Goal: Find specific page/section: Find specific page/section

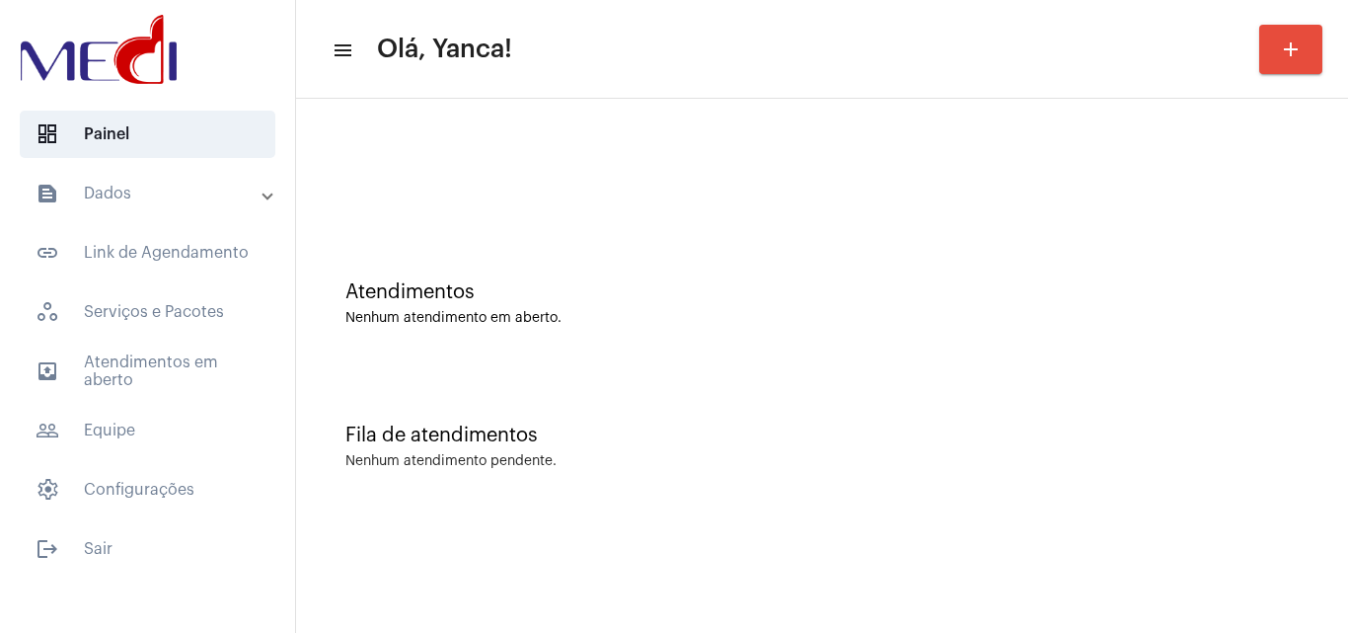
click at [180, 404] on mat-accordion "text_snippet_outlined Dados text_snippet_outlined Relatórios history_outlined H…" at bounding box center [147, 342] width 295 height 344
click at [199, 368] on span "outbox_outline Atendimentos em aberto" at bounding box center [148, 370] width 256 height 47
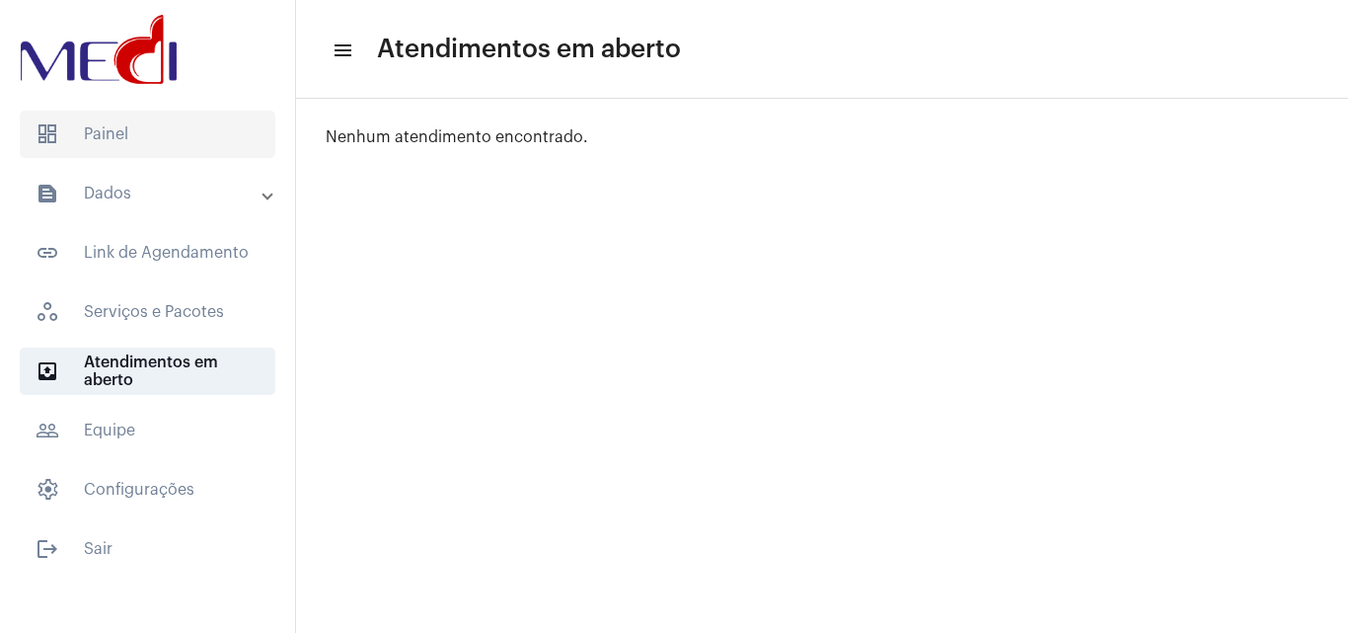
click at [157, 128] on span "dashboard Painel" at bounding box center [148, 134] width 256 height 47
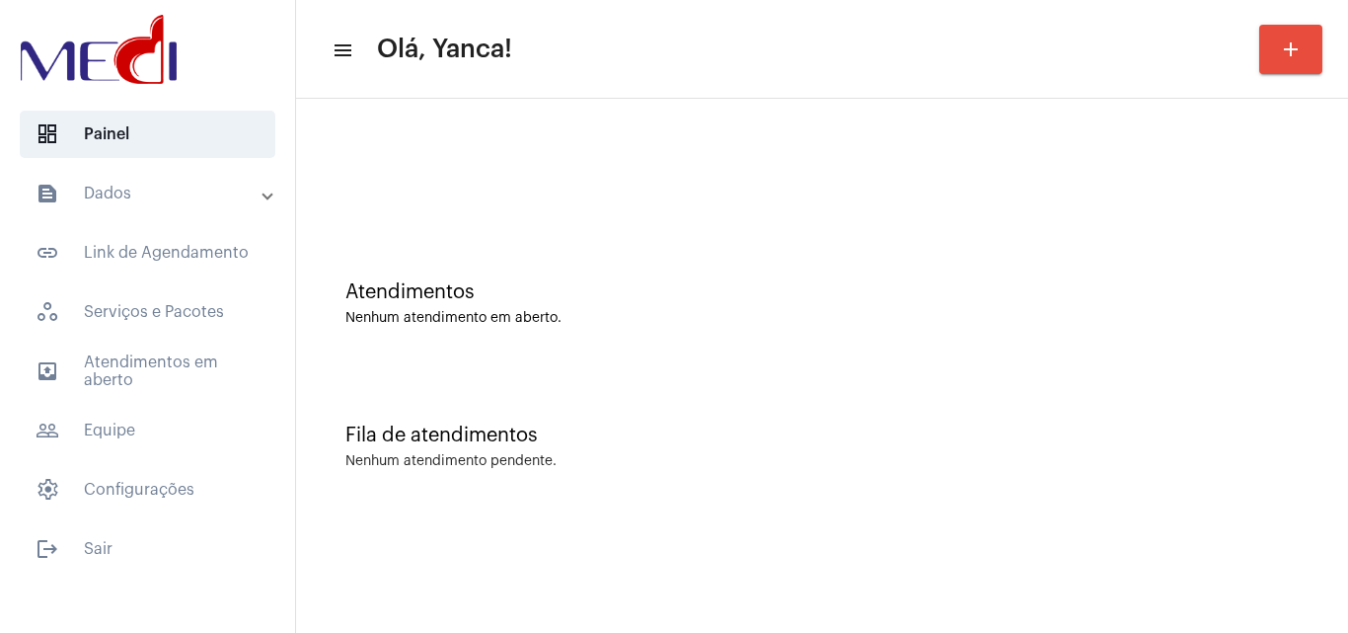
click at [206, 209] on mat-expansion-panel-header "text_snippet_outlined Dados" at bounding box center [153, 193] width 283 height 47
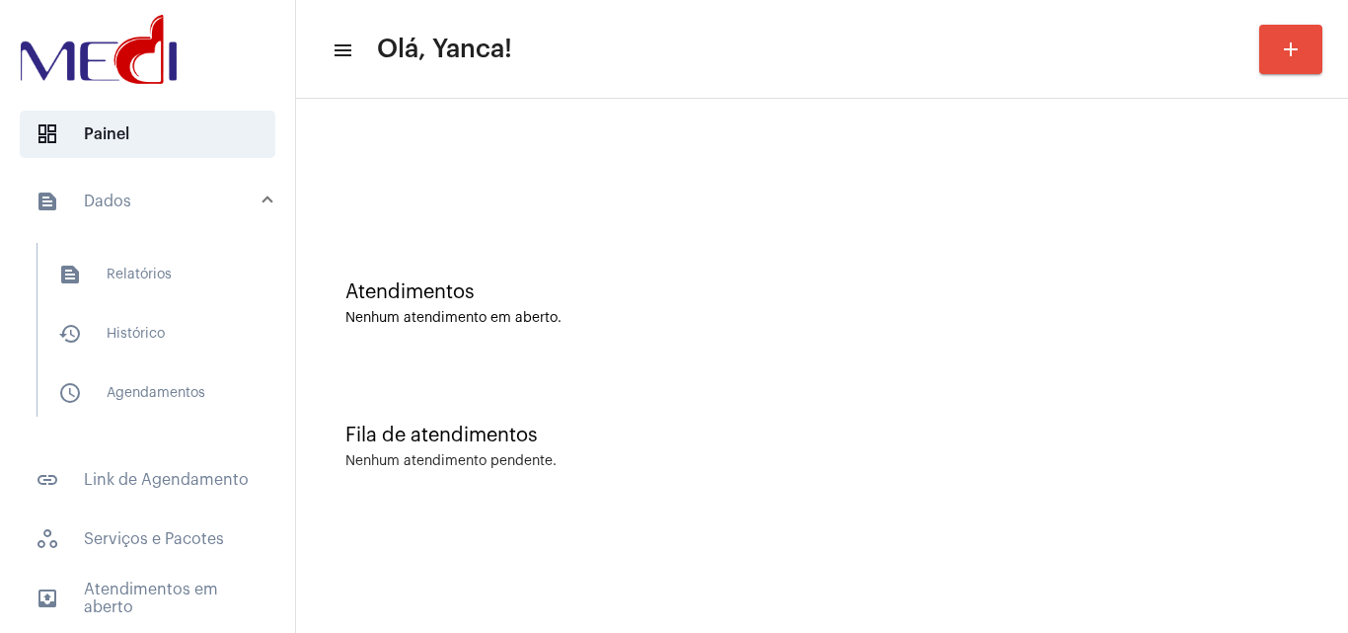
click at [142, 357] on mat-list "text_snippet_outlined Relatórios history_outlined Histórico schedule_outlined A…" at bounding box center [162, 330] width 248 height 174
click at [176, 313] on span "history_outlined Histórico" at bounding box center [146, 333] width 208 height 47
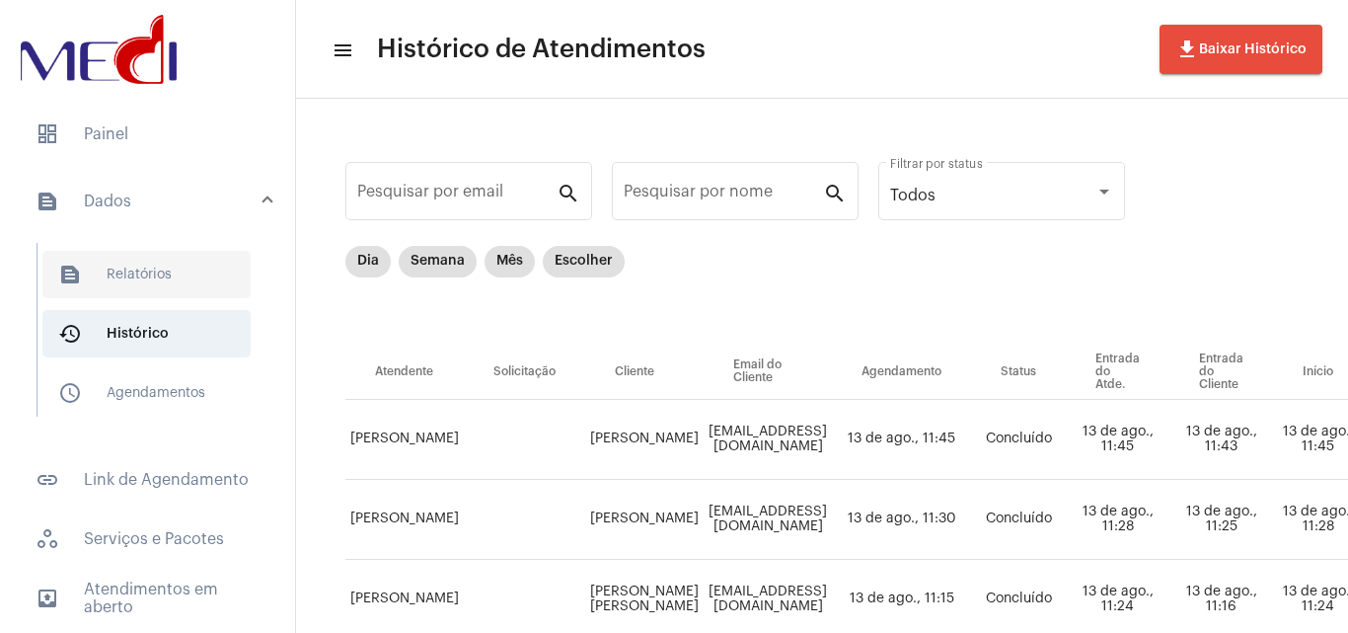
click at [176, 289] on span "text_snippet_outlined Relatórios" at bounding box center [146, 274] width 208 height 47
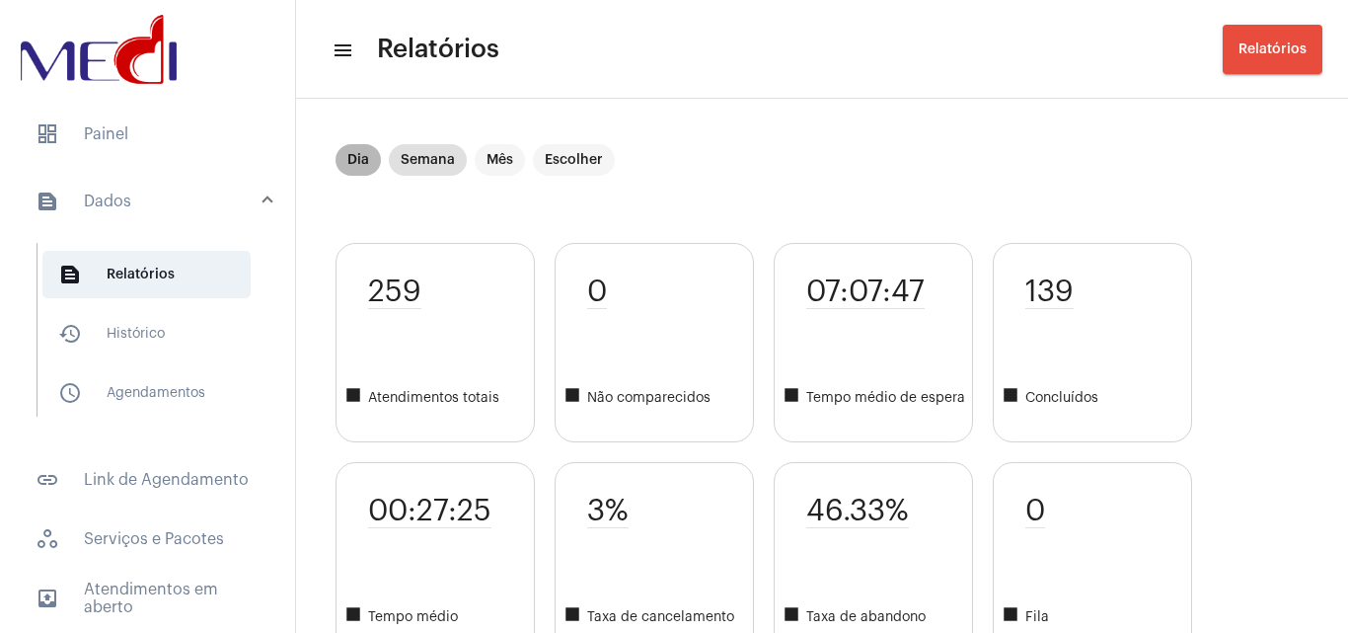
click at [360, 175] on mat-chip "Dia" at bounding box center [358, 160] width 45 height 32
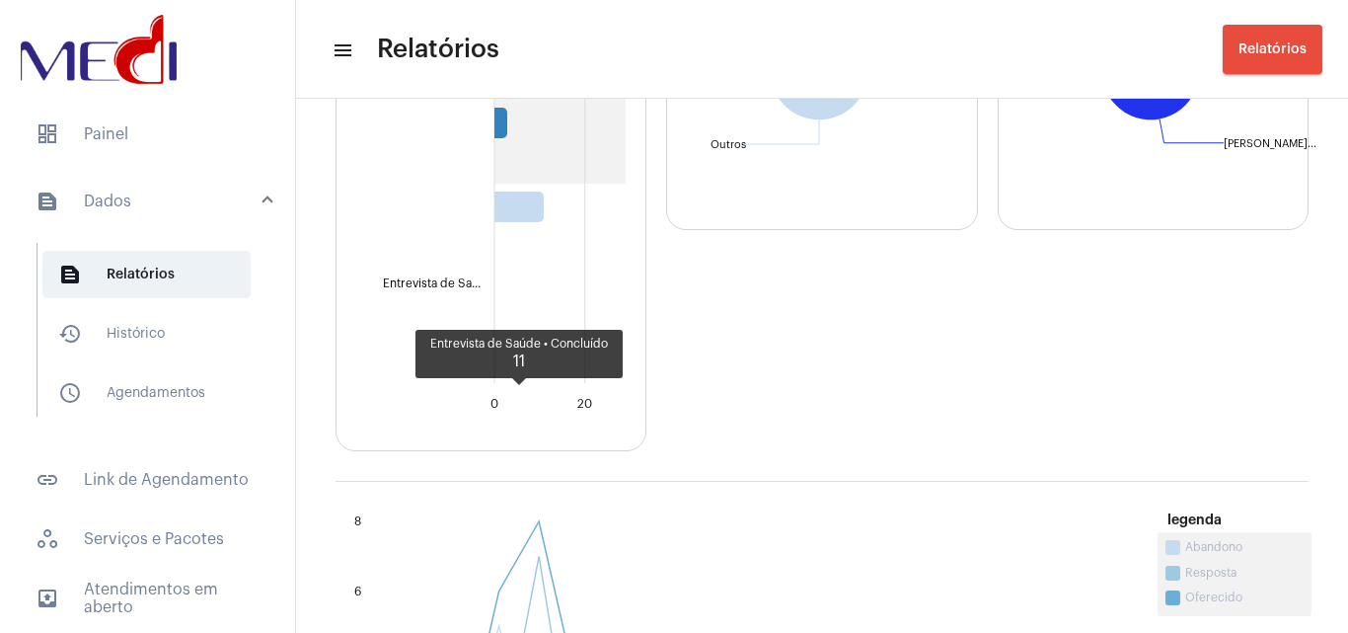
scroll to position [888, 0]
